Goal: Task Accomplishment & Management: Manage account settings

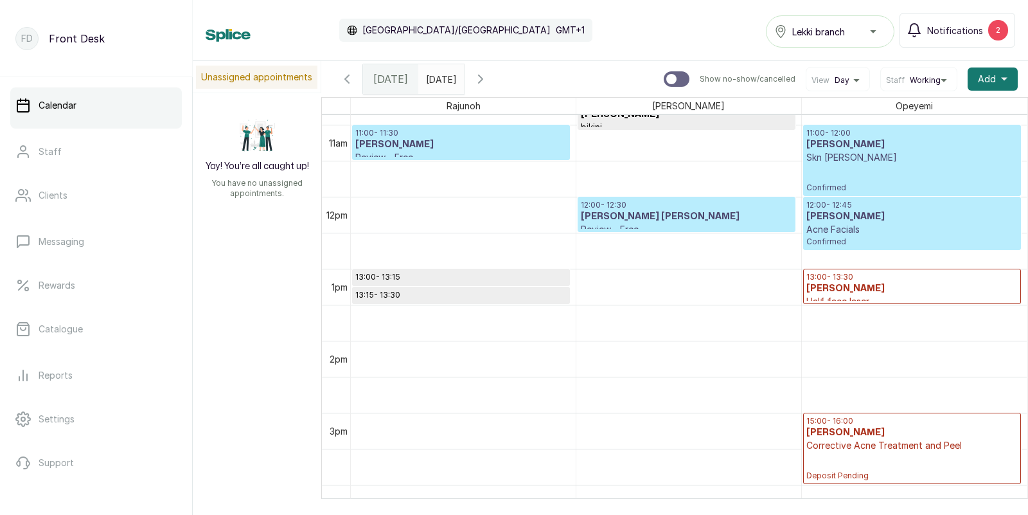
scroll to position [790, 0]
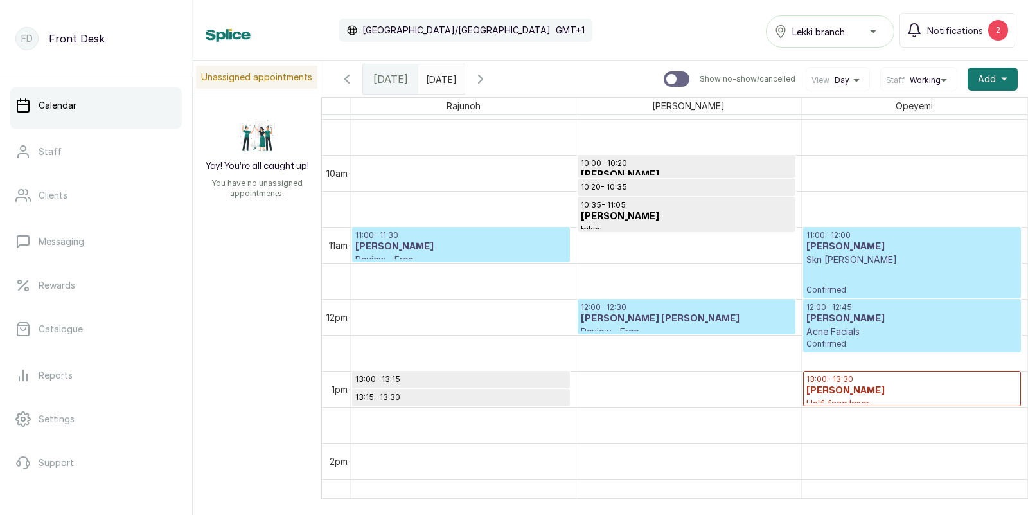
click at [439, 80] on input "text" at bounding box center [429, 76] width 21 height 22
type input "dd/MM/yyyy"
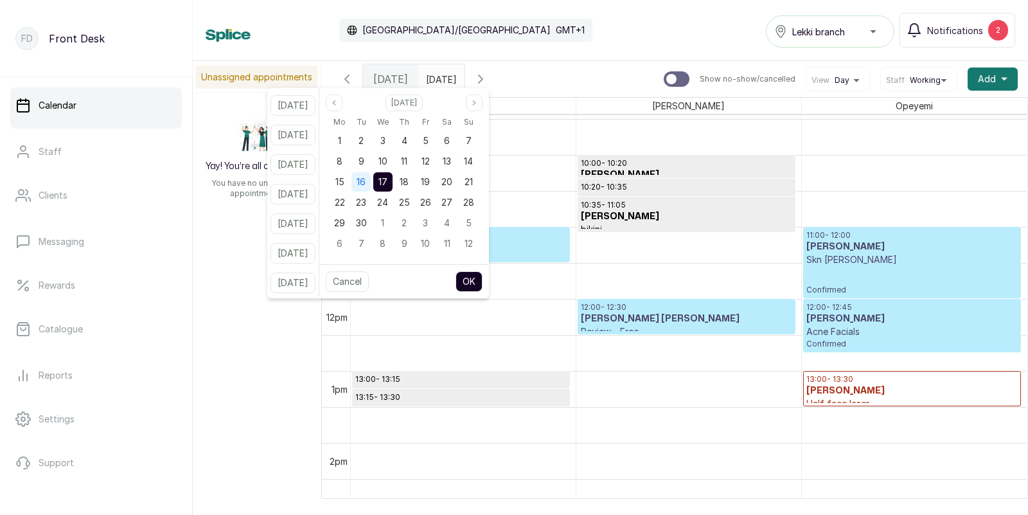
click at [366, 179] on span "16" at bounding box center [361, 181] width 9 height 11
click at [483, 279] on button "OK" at bounding box center [469, 281] width 27 height 21
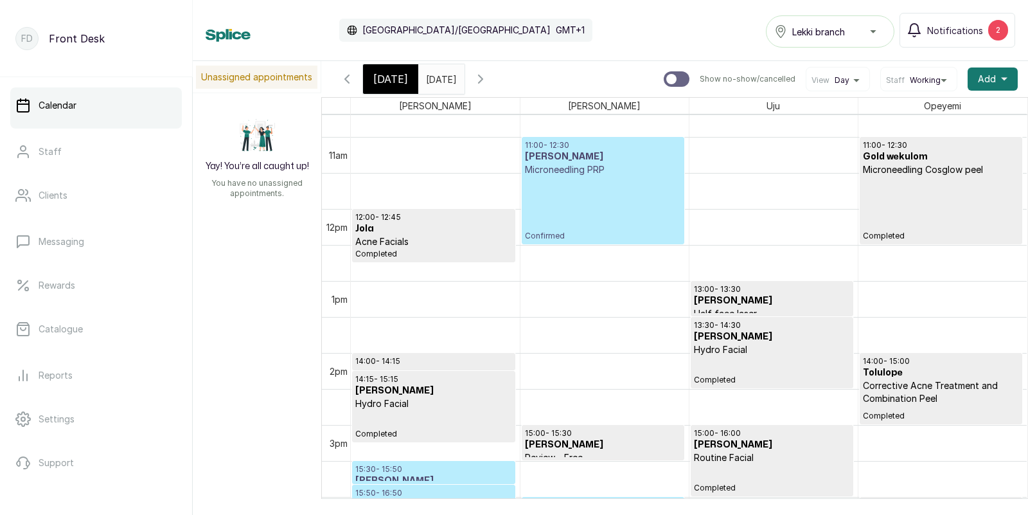
click at [439, 81] on input "[DATE]" at bounding box center [429, 76] width 21 height 22
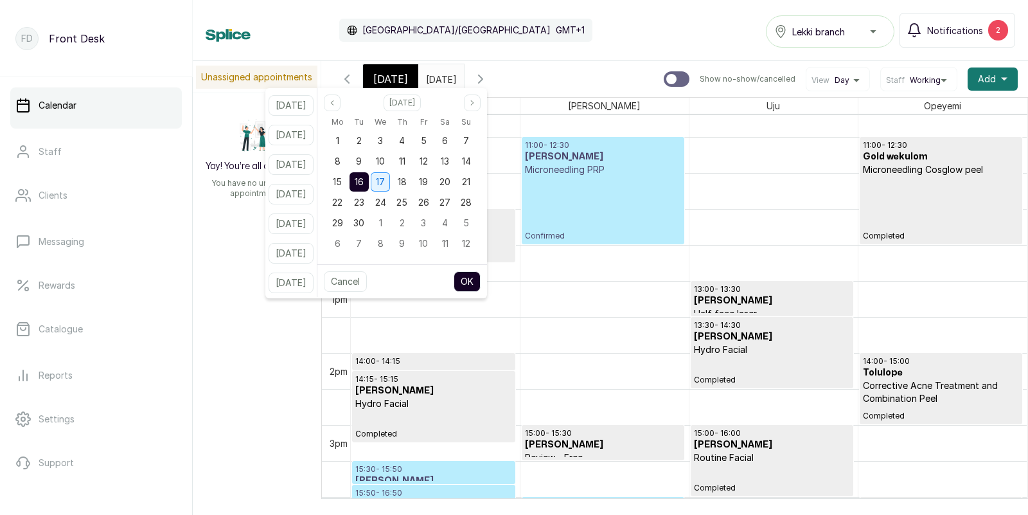
click at [385, 186] on span "17" at bounding box center [380, 181] width 9 height 11
click at [481, 282] on button "OK" at bounding box center [467, 281] width 27 height 21
type input "[DATE]"
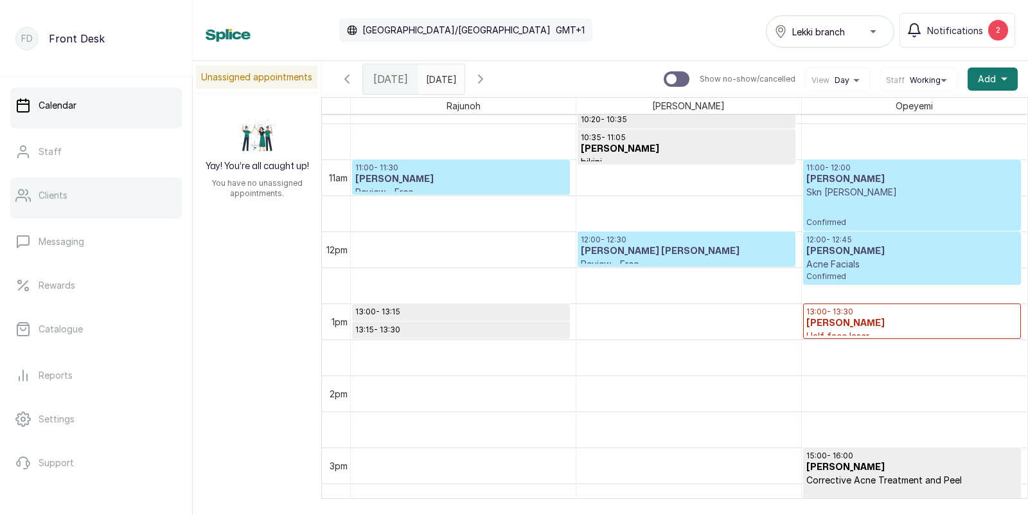
click at [51, 197] on p "Clients" at bounding box center [53, 195] width 29 height 13
